Goal: Obtain resource: Obtain resource

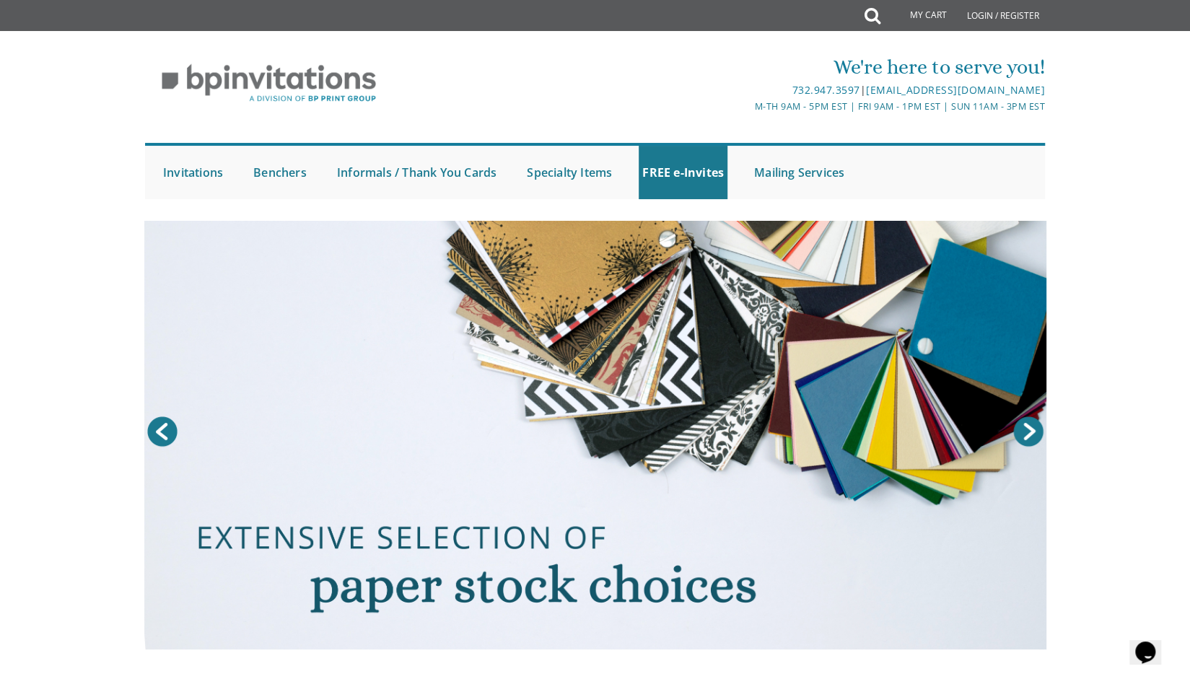
scroll to position [144, 0]
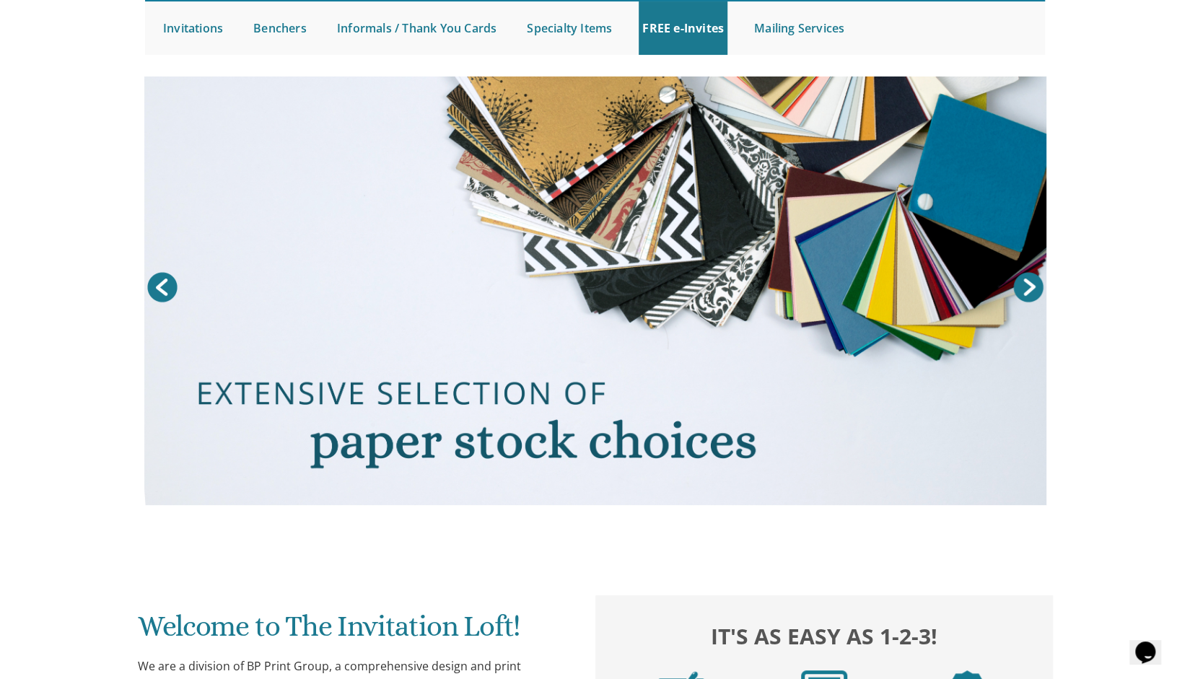
click at [1034, 288] on link "Next" at bounding box center [1028, 287] width 36 height 36
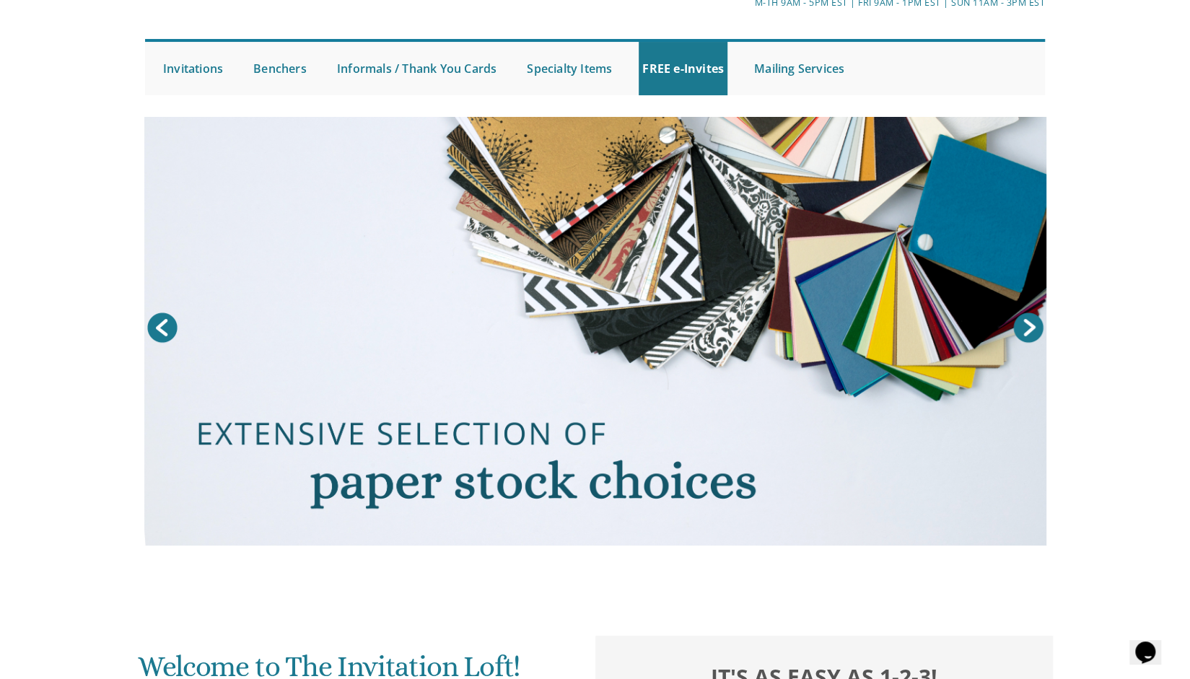
scroll to position [0, 0]
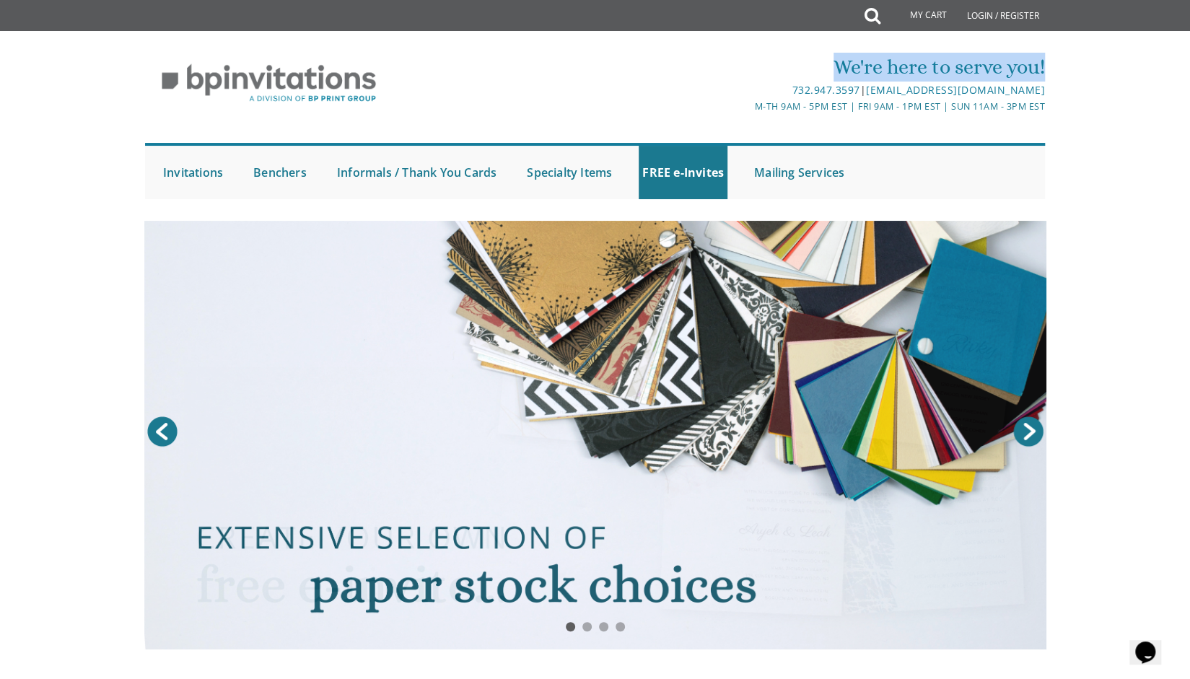
drag, startPoint x: 1044, startPoint y: 68, endPoint x: 831, endPoint y: 80, distance: 213.3
click at [824, 79] on div "We're here to serve you!" at bounding box center [745, 67] width 599 height 29
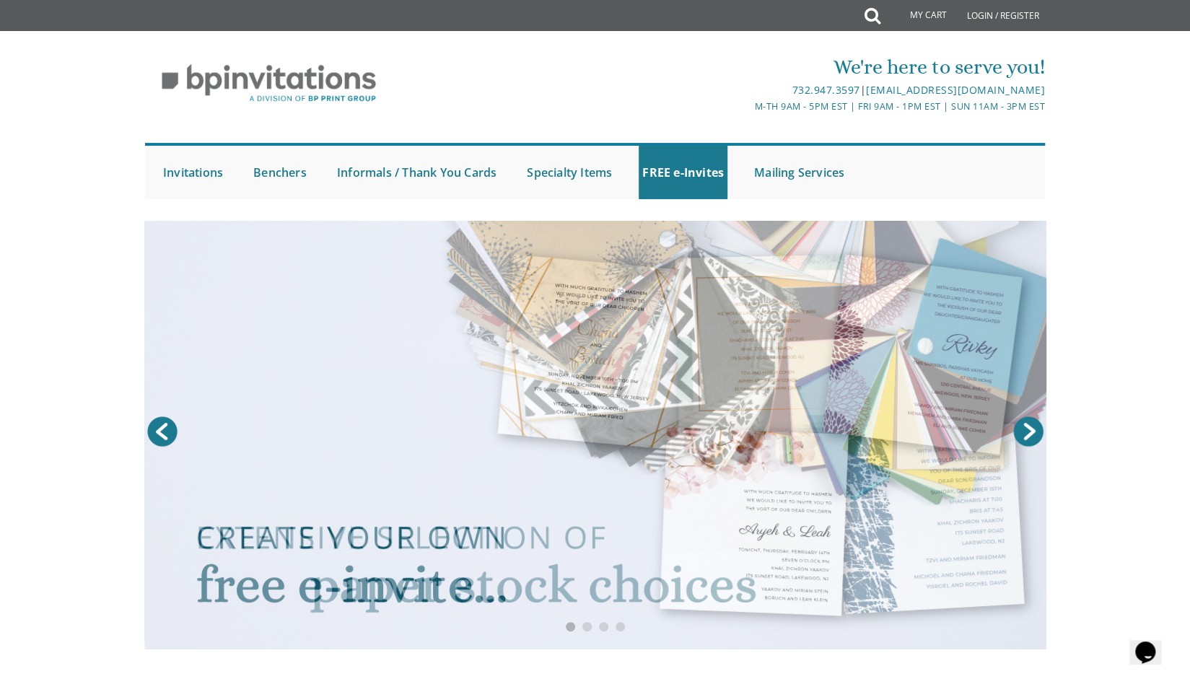
click at [1126, 127] on div "We're here to serve you! 732.947.3597 | [EMAIL_ADDRESS][DOMAIN_NAME] M-Th 9am -…" at bounding box center [595, 122] width 1190 height 168
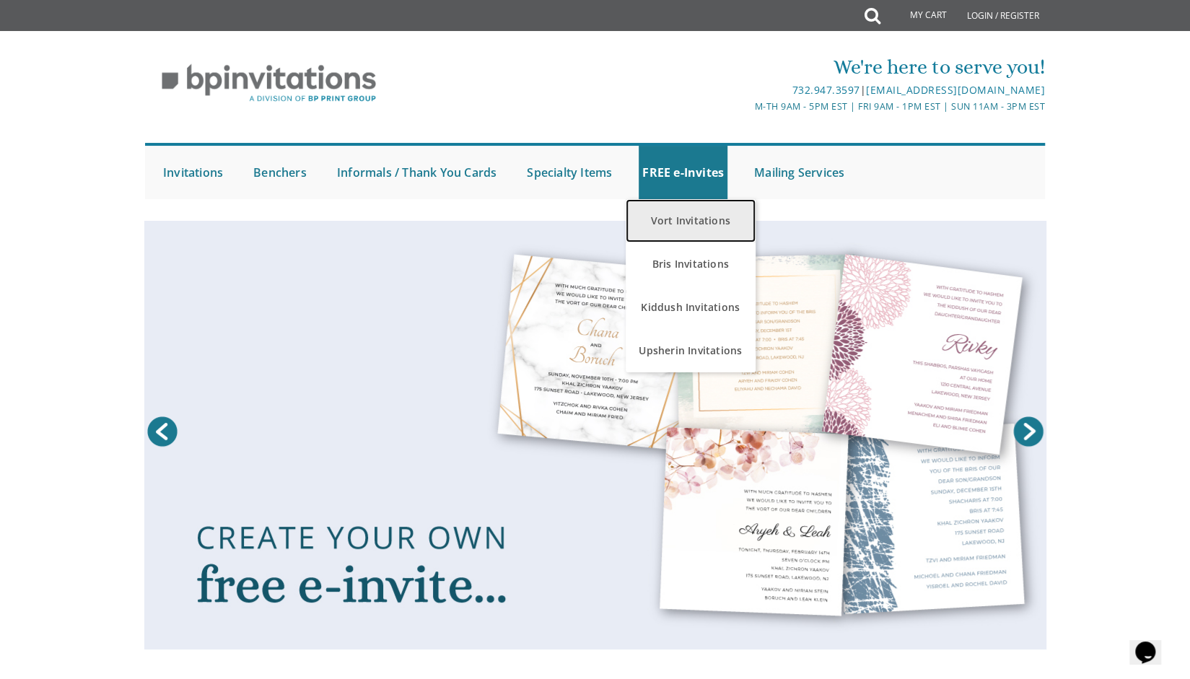
click at [676, 221] on link "Vort Invitations" at bounding box center [691, 220] width 130 height 43
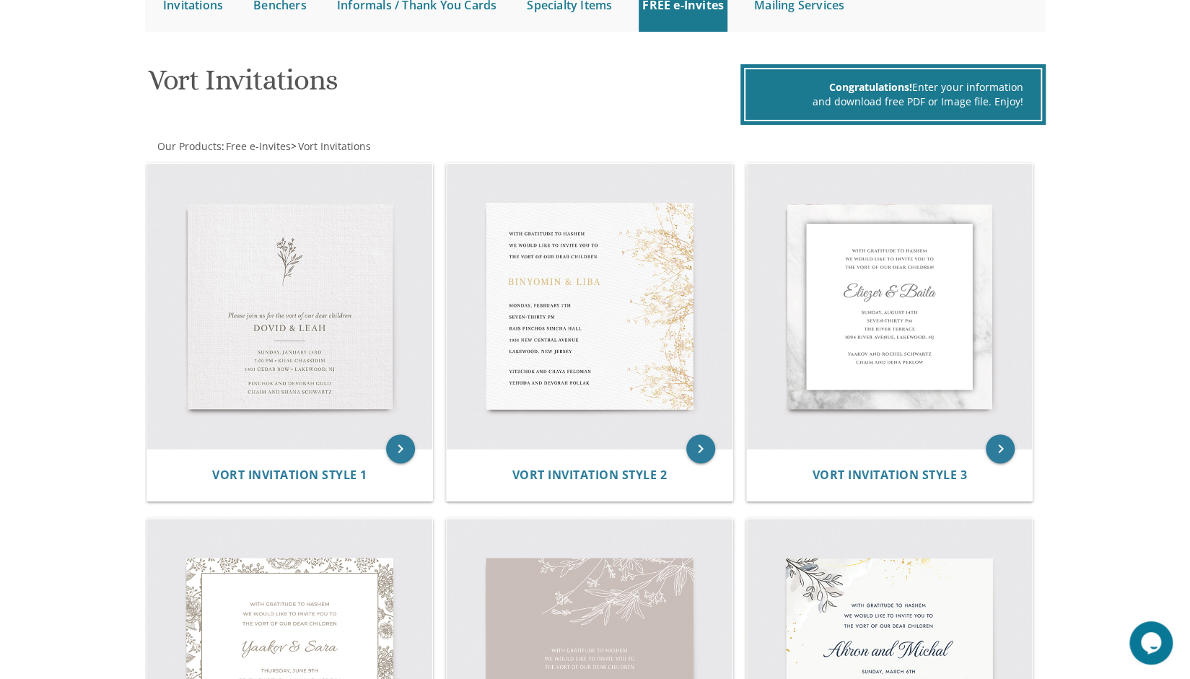
scroll to position [217, 0]
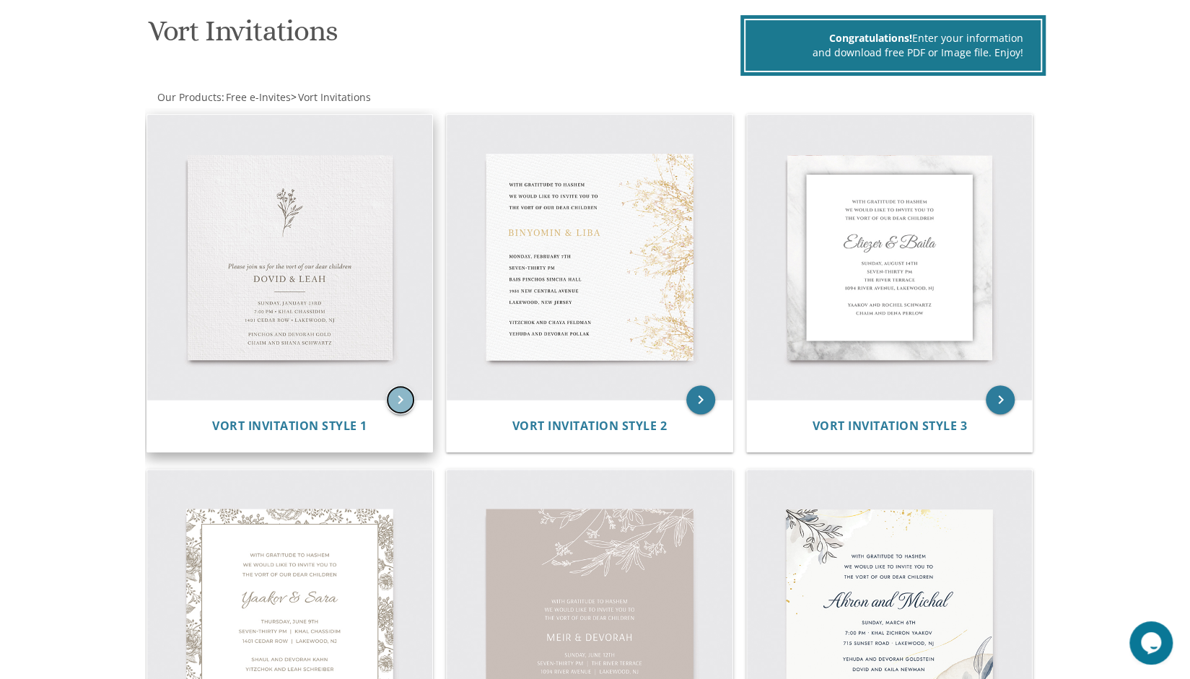
click at [399, 403] on icon "keyboard_arrow_right" at bounding box center [400, 399] width 29 height 29
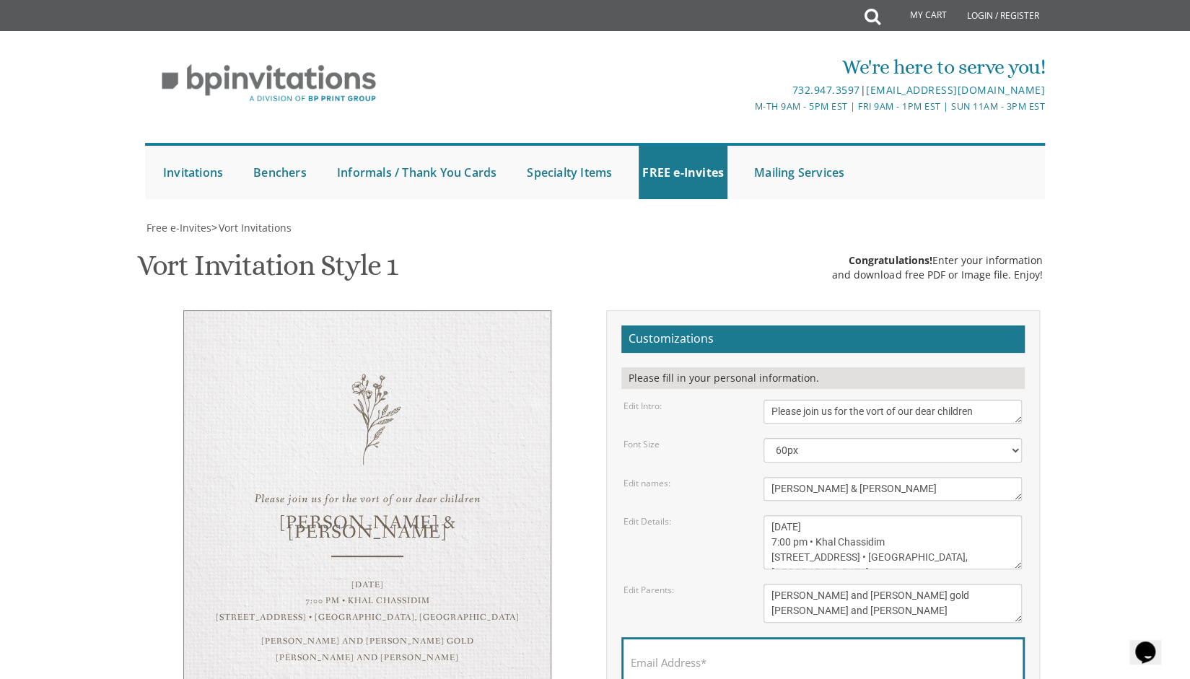
scroll to position [217, 0]
drag, startPoint x: 982, startPoint y: 191, endPoint x: 803, endPoint y: 191, distance: 179.0
click at [803, 400] on textarea "Please join us for the vort of our dear children" at bounding box center [893, 412] width 258 height 24
drag, startPoint x: 964, startPoint y: 328, endPoint x: 956, endPoint y: 320, distance: 11.7
click at [960, 328] on form "Customizations Please fill in your personal information. Edit Intro: Please joi…" at bounding box center [822, 538] width 403 height 425
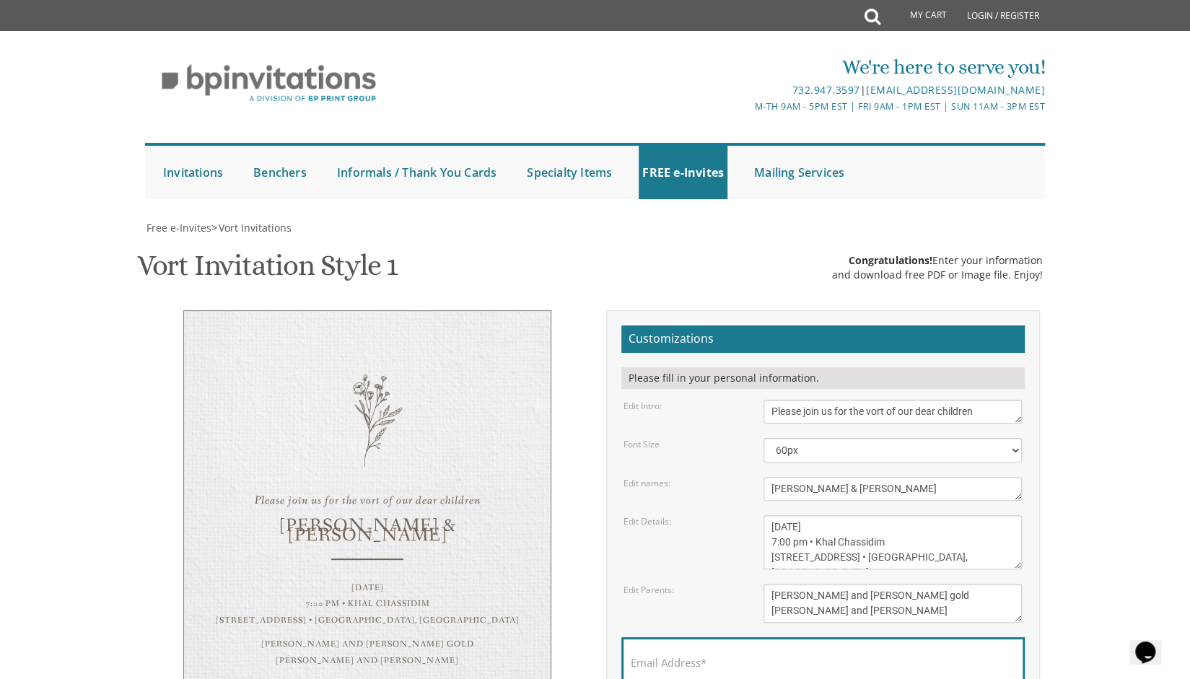
drag, startPoint x: 988, startPoint y: 196, endPoint x: 885, endPoint y: 195, distance: 103.2
click at [885, 400] on textarea "Please join us for the vort of our dear children" at bounding box center [893, 412] width 258 height 24
type textarea "Please join us for the Aufruf of our dear son"
drag, startPoint x: 901, startPoint y: 272, endPoint x: 556, endPoint y: 266, distance: 344.3
click at [556, 310] on div "Please join us for the Aufruf of our dear son Dovid & Leah Sunday, January 23rd…" at bounding box center [595, 543] width 911 height 466
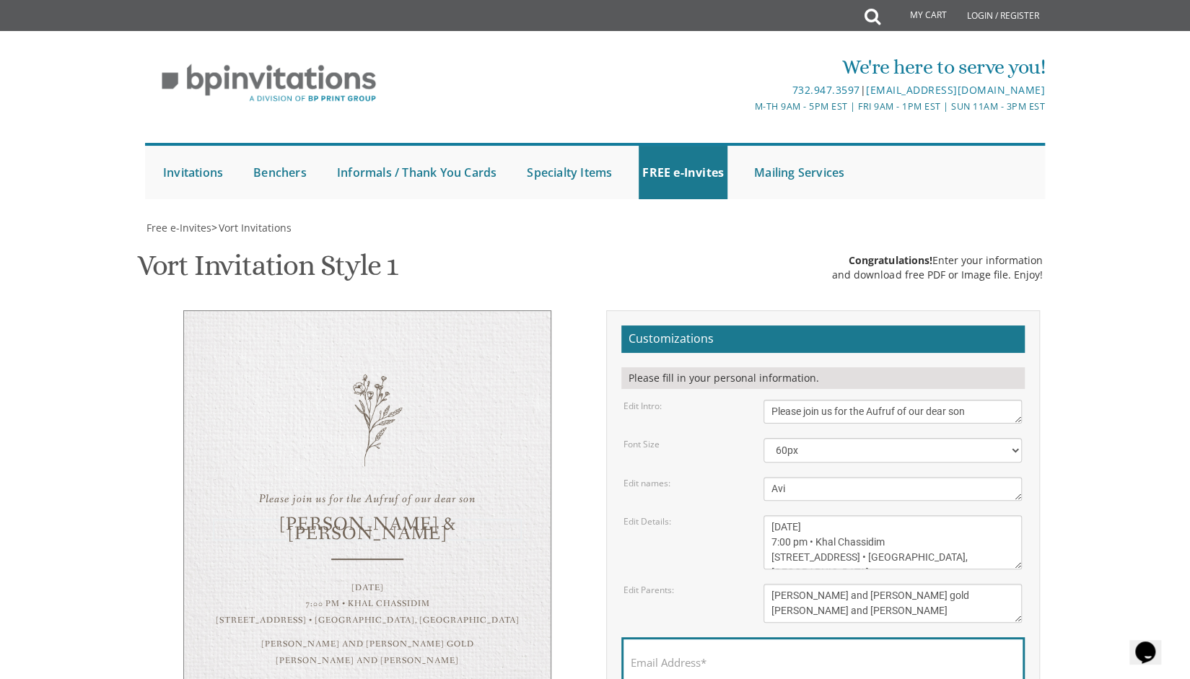
type textarea "Avi"
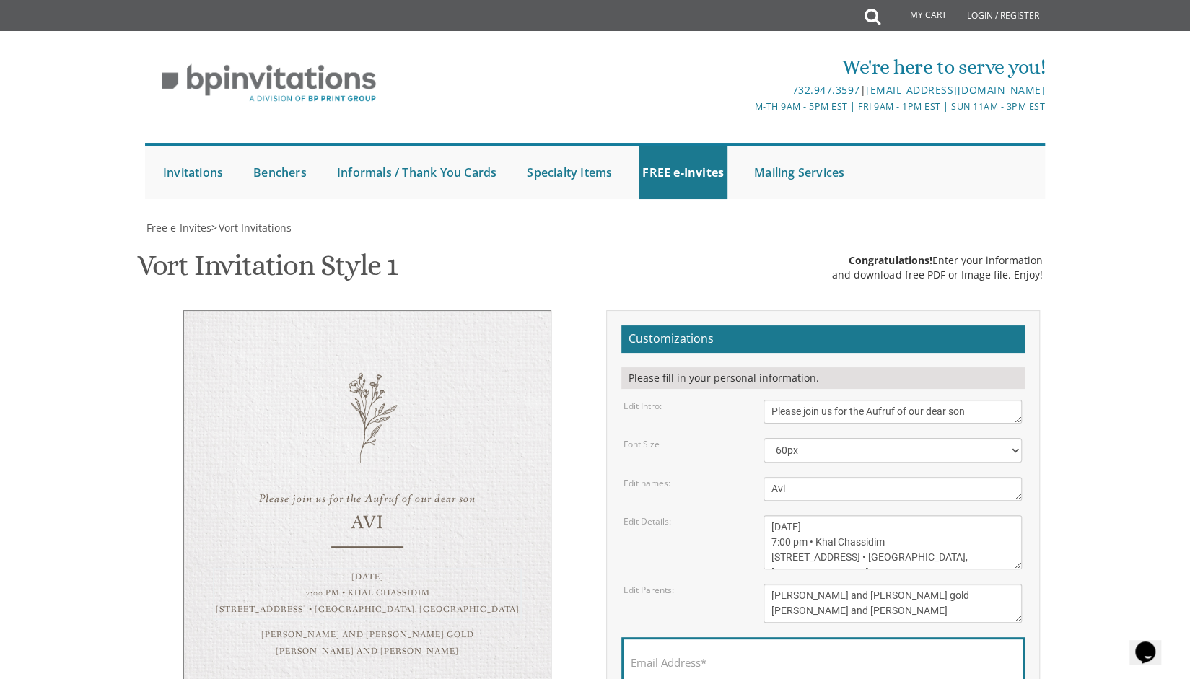
drag, startPoint x: 873, startPoint y: 310, endPoint x: 759, endPoint y: 297, distance: 115.4
click at [759, 515] on div "Sunday, January 23rd 7:00 pm • Khal Chassidim 1401 Cedar Row • Lakewood, NJ" at bounding box center [893, 542] width 280 height 54
click at [879, 515] on textarea "Sunday, January 23rd 7:00 pm • Khal Chassidim 1401 Cedar Row • Lakewood, NJ" at bounding box center [893, 542] width 258 height 54
click at [892, 515] on textarea "Sunday, January 23rd 7:00 pm • Khal Chassidim 1401 Cedar Row • Lakewood, NJ" at bounding box center [893, 542] width 258 height 54
drag, startPoint x: 899, startPoint y: 323, endPoint x: 772, endPoint y: 318, distance: 126.4
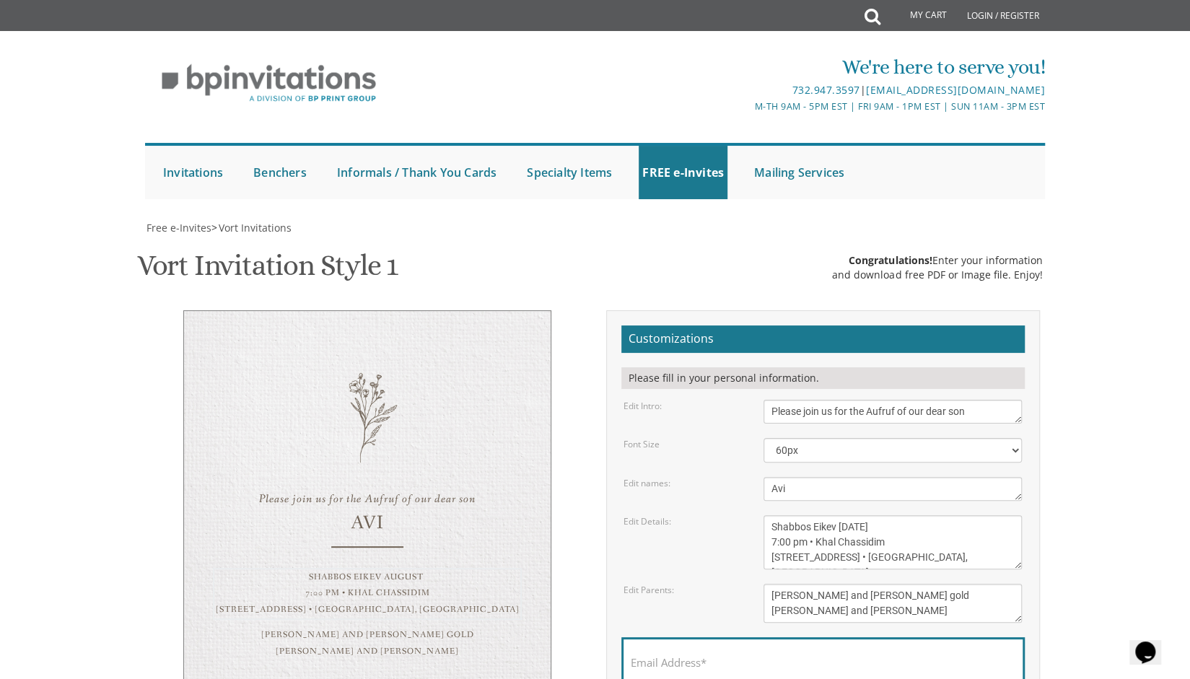
click at [772, 515] on textarea "Sunday, January 23rd 7:00 pm • Khal Chassidim 1401 Cedar Row • Lakewood, NJ" at bounding box center [893, 542] width 258 height 54
click at [847, 515] on textarea "Sunday, January 23rd 7:00 pm • Khal Chassidim 1401 Cedar Row • Lakewood, NJ" at bounding box center [893, 542] width 258 height 54
click at [853, 515] on textarea "Sunday, January 23rd 7:00 pm • Khal Chassidim 1401 Cedar Row • Lakewood, NJ" at bounding box center [893, 542] width 258 height 54
paste textarea "•"
drag, startPoint x: 919, startPoint y: 338, endPoint x: 754, endPoint y: 340, distance: 164.6
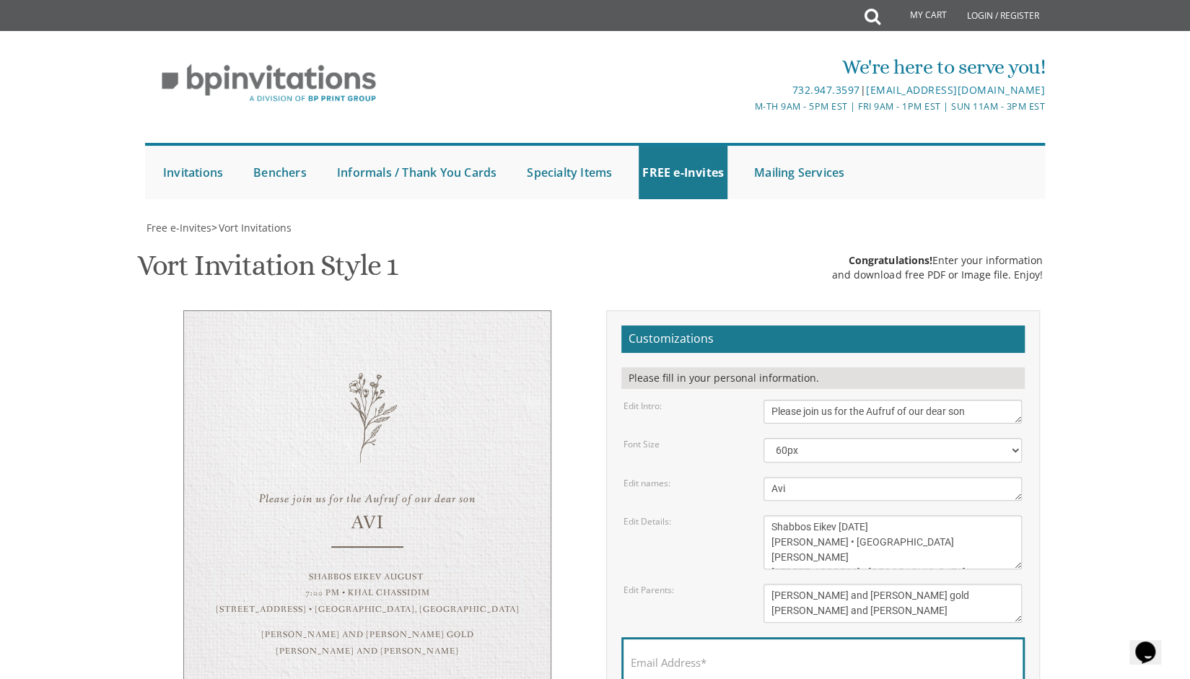
click at [754, 515] on div "Sunday, January 23rd 7:00 pm • Khal Chassidim 1401 Cedar Row • Lakewood, NJ" at bounding box center [893, 542] width 280 height 54
click at [903, 515] on textarea "Sunday, January 23rd 7:00 pm • Khal Chassidim 1401 Cedar Row • Lakewood, NJ" at bounding box center [893, 542] width 258 height 54
click at [921, 515] on textarea "Sunday, January 23rd 7:00 pm • Khal Chassidim 1401 Cedar Row • Lakewood, NJ" at bounding box center [893, 542] width 258 height 54
drag, startPoint x: 860, startPoint y: 328, endPoint x: 853, endPoint y: 328, distance: 7.3
click at [853, 515] on textarea "Sunday, January 23rd 7:00 pm • Khal Chassidim 1401 Cedar Row • Lakewood, NJ" at bounding box center [893, 542] width 258 height 54
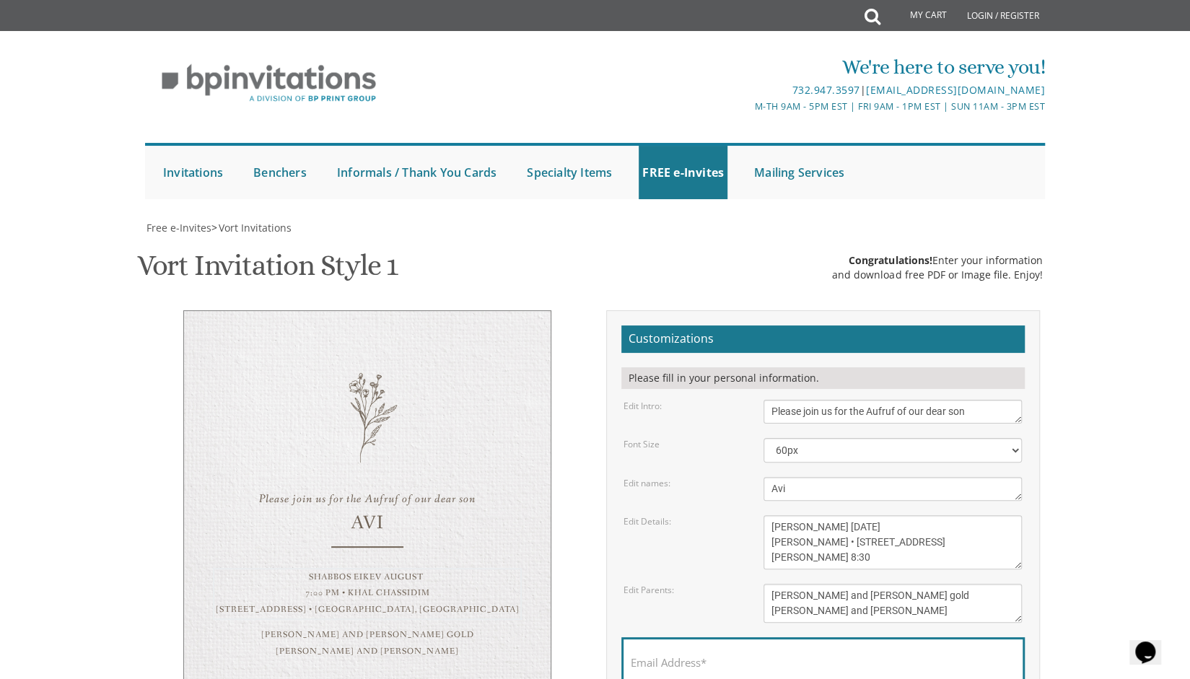
click at [830, 515] on textarea "Sunday, January 23rd 7:00 pm • Khal Chassidim 1401 Cedar Row • Lakewood, NJ" at bounding box center [893, 542] width 258 height 54
paste textarea "•"
click at [829, 515] on textarea "Sunday, January 23rd 7:00 pm • Khal Chassidim 1401 Cedar Row • Lakewood, NJ" at bounding box center [893, 542] width 258 height 54
click at [850, 515] on textarea "Sunday, January 23rd 7:00 pm • Khal Chassidim 1401 Cedar Row • Lakewood, NJ" at bounding box center [893, 542] width 258 height 54
type textarea "Shabbos Eikev August 16th Khal Yaakov Akiva • 1371 Alvarado Ave Lakewood Shachr…"
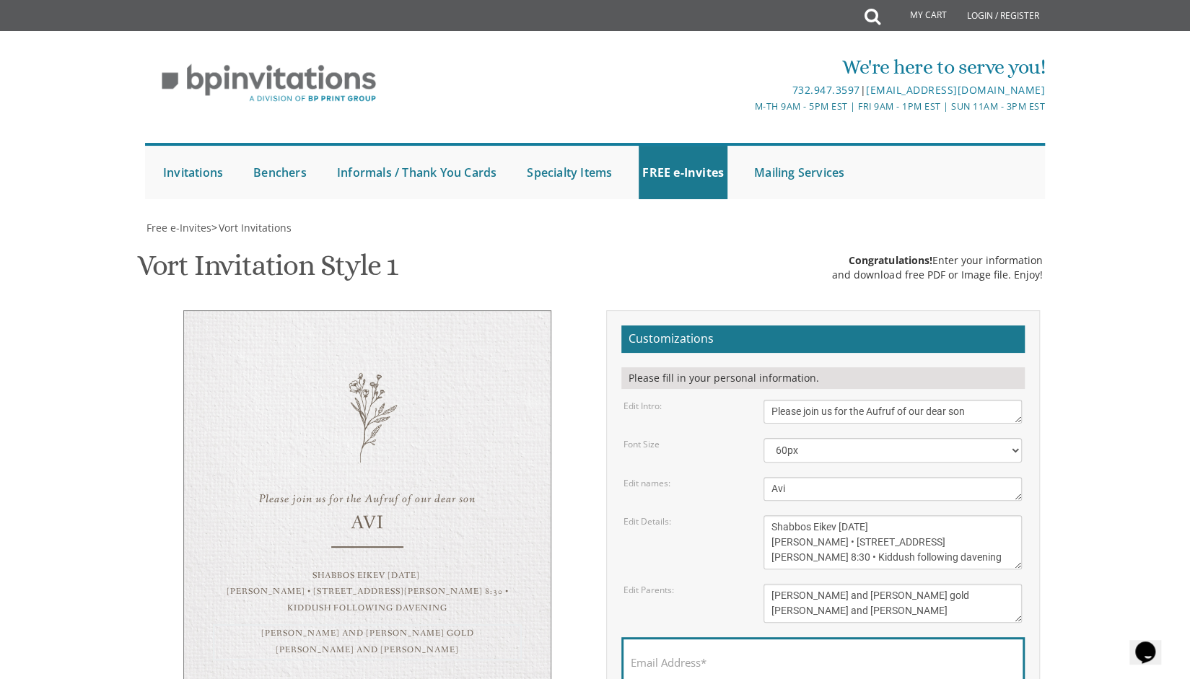
drag, startPoint x: 903, startPoint y: 390, endPoint x: 699, endPoint y: 372, distance: 205.1
click at [699, 584] on div "Edit Parents: Pinchos and Devorah gold Chaim and Shana Schwartz" at bounding box center [823, 603] width 420 height 39
type textarea "Shua And Shaindy Parnes"
click at [686, 655] on label "Email Address*" at bounding box center [669, 662] width 76 height 15
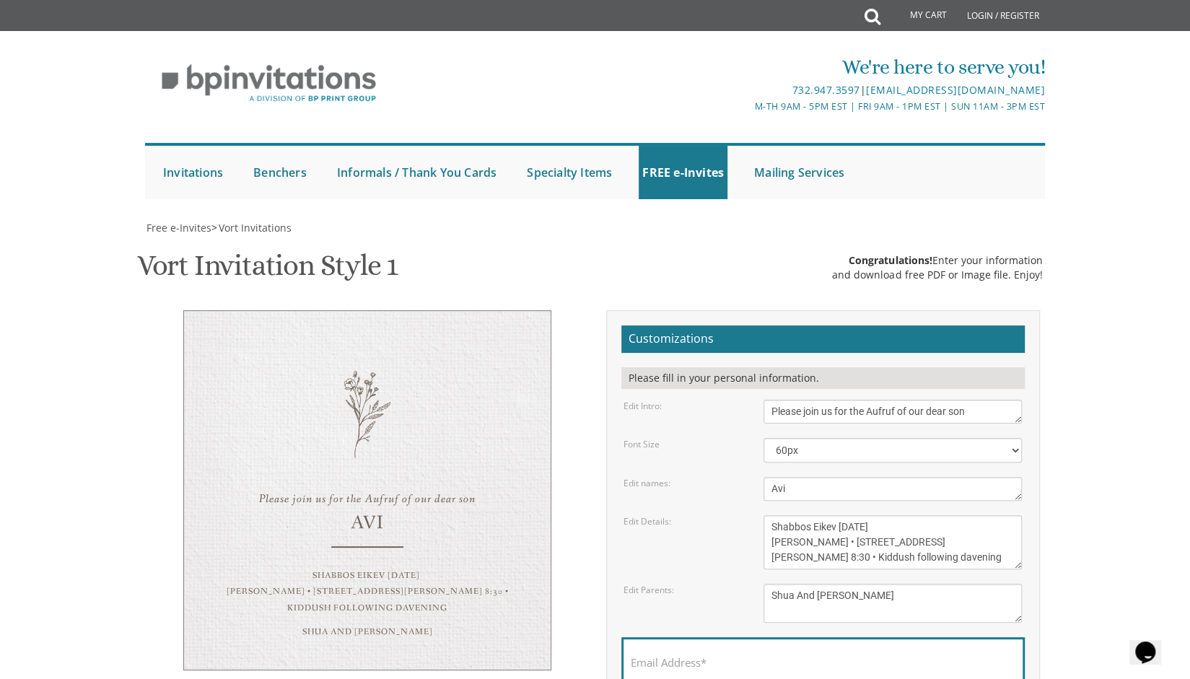
click at [686, 662] on input "Email Address*" at bounding box center [823, 671] width 385 height 18
type input "shoof2me@gmail.com"
click at [1068, 145] on body "My Cart Total: View Cart Item(s) Submit My Cart Total: View Cart Item(s) Login …" at bounding box center [595, 579] width 1190 height 1159
